Goal: Information Seeking & Learning: Find specific page/section

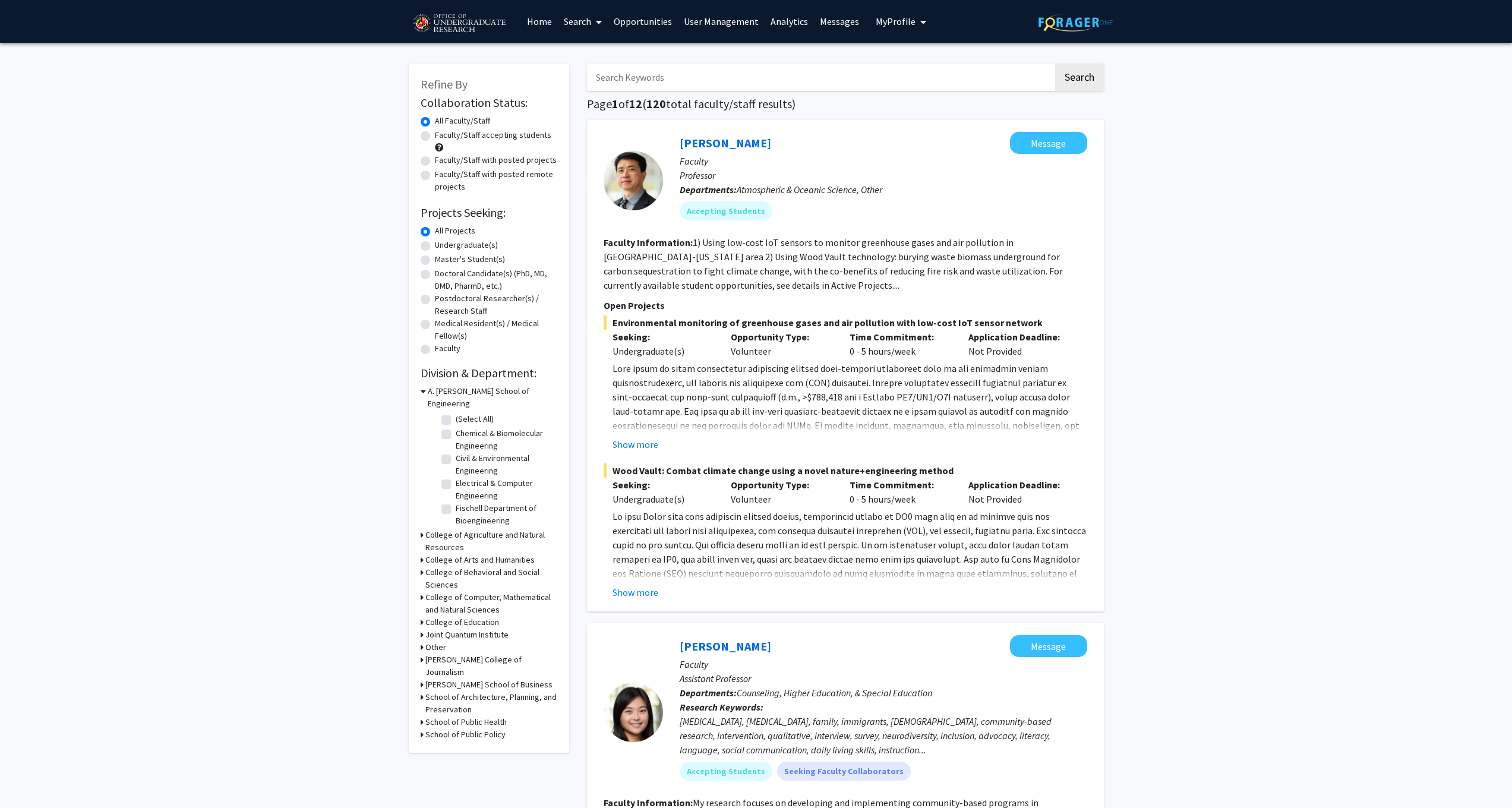
click at [744, 79] on input "Search Keywords" at bounding box center [821, 78] width 467 height 27
click at [1079, 79] on button "Search" at bounding box center [1079, 78] width 49 height 27
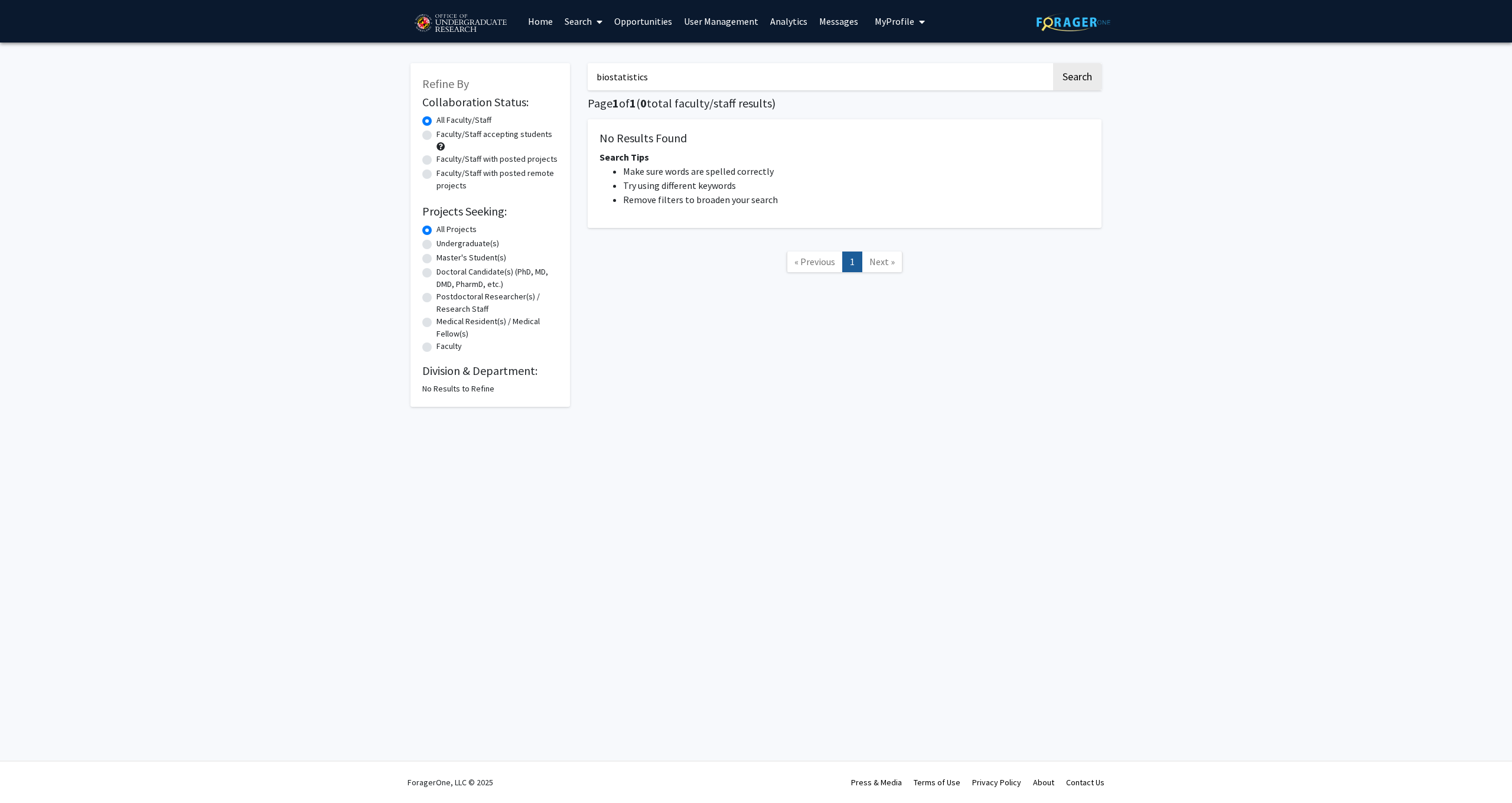
drag, startPoint x: 659, startPoint y: 83, endPoint x: 530, endPoint y: 82, distance: 129.0
click at [530, 82] on div "Refine By Collaboration Status: Collaboration Status All Faculty/Staff Collabor…" at bounding box center [756, 229] width 709 height 356
type input "genomics"
click at [1077, 78] on button "Search" at bounding box center [1077, 77] width 49 height 27
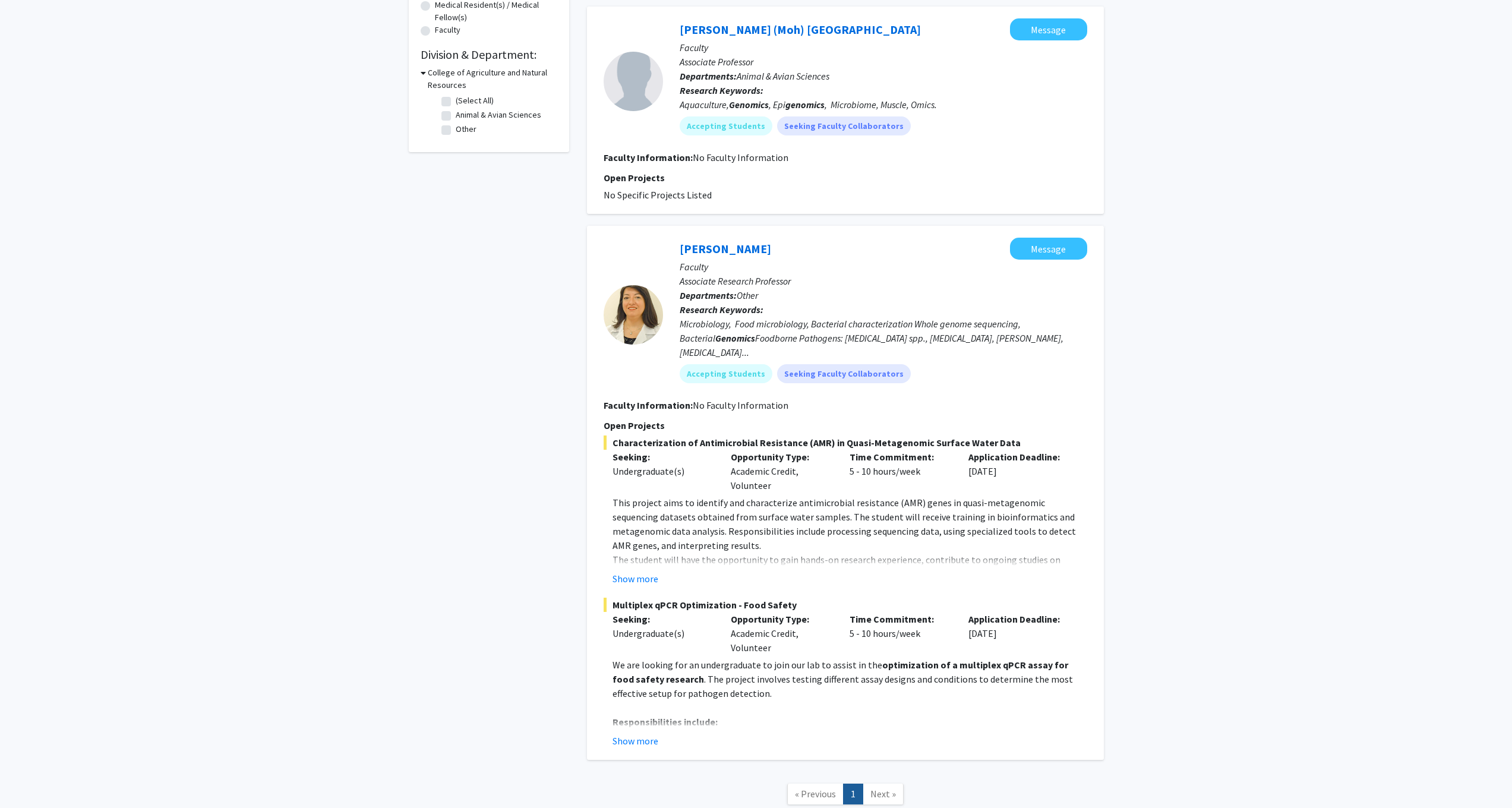
scroll to position [325, 0]
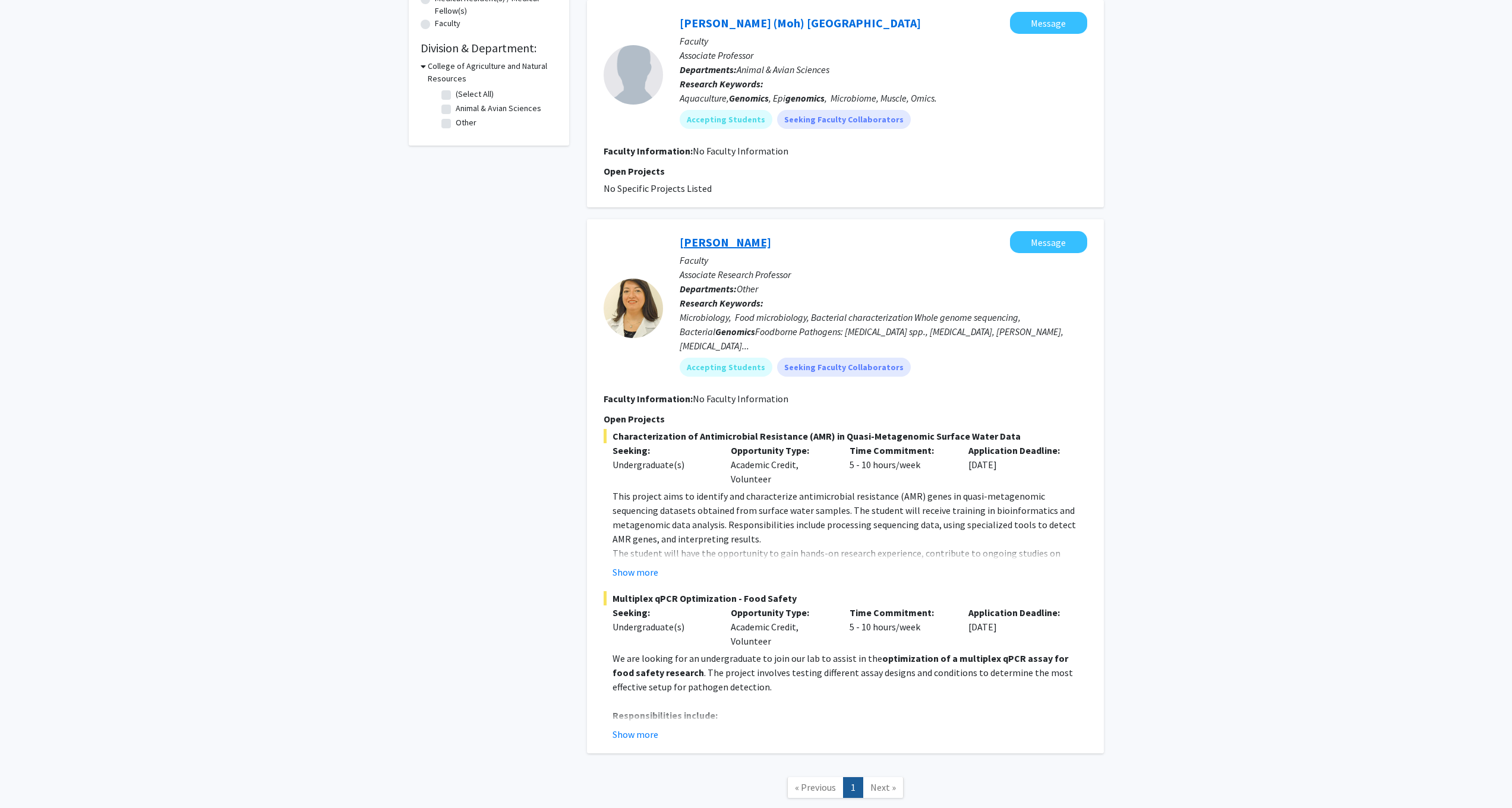
click at [701, 240] on link "[PERSON_NAME]" at bounding box center [725, 242] width 91 height 15
